Goal: Task Accomplishment & Management: Use online tool/utility

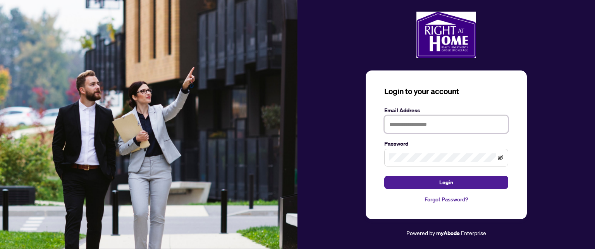
type input "**********"
click at [501, 158] on icon "eye-invisible" at bounding box center [500, 157] width 5 height 5
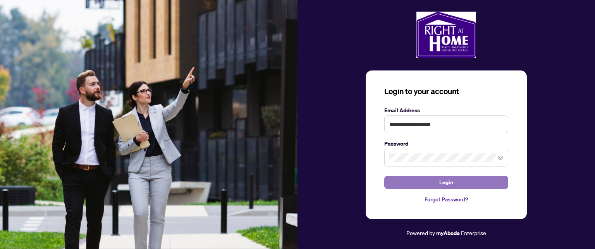
click at [449, 180] on span "Login" at bounding box center [446, 182] width 14 height 12
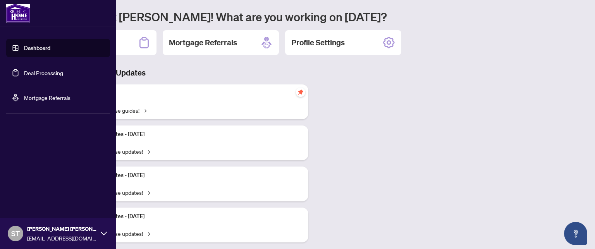
click at [39, 70] on link "Deal Processing" at bounding box center [43, 72] width 39 height 7
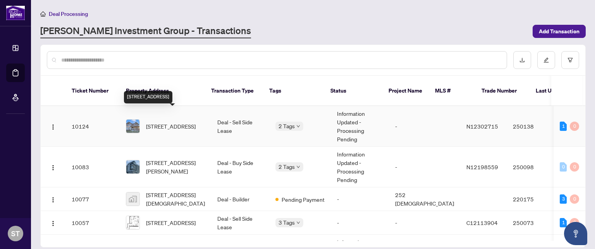
click at [175, 122] on span "[STREET_ADDRESS]" at bounding box center [171, 126] width 50 height 9
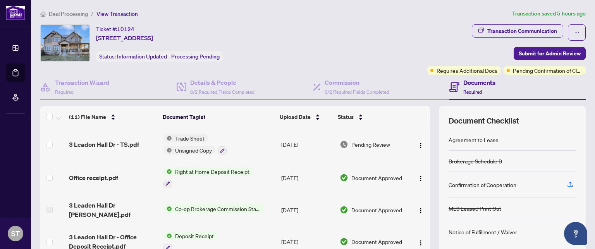
click at [472, 81] on h4 "Documents" at bounding box center [479, 82] width 32 height 9
click at [181, 136] on span "Trade Sheet" at bounding box center [190, 138] width 36 height 9
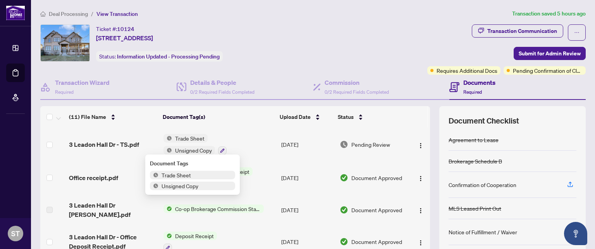
click at [176, 172] on span "Trade Sheet" at bounding box center [176, 175] width 36 height 9
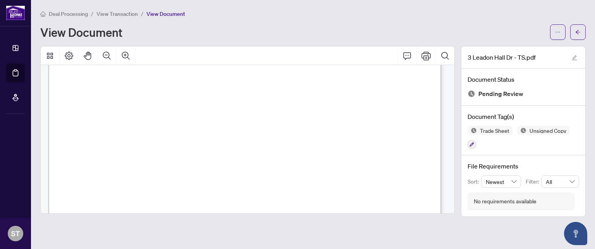
scroll to position [375, 0]
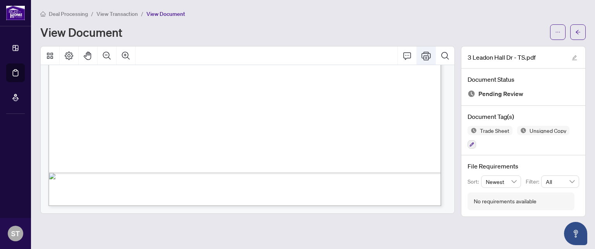
click at [426, 55] on icon "Print" at bounding box center [425, 56] width 9 height 9
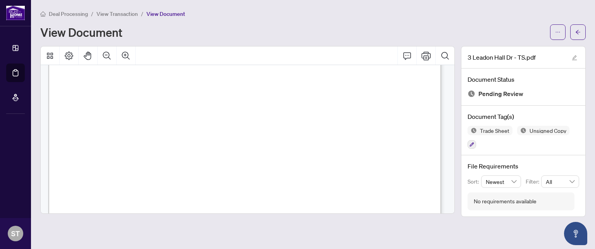
scroll to position [0, 0]
